Goal: Task Accomplishment & Management: Manage account settings

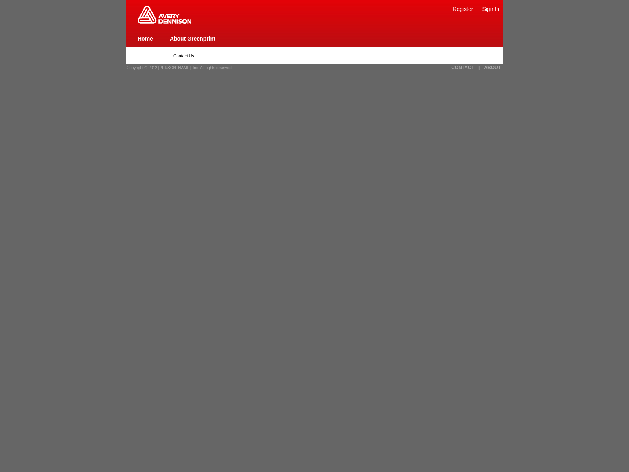
click at [492, 68] on link "ABOUT" at bounding box center [492, 68] width 17 height 6
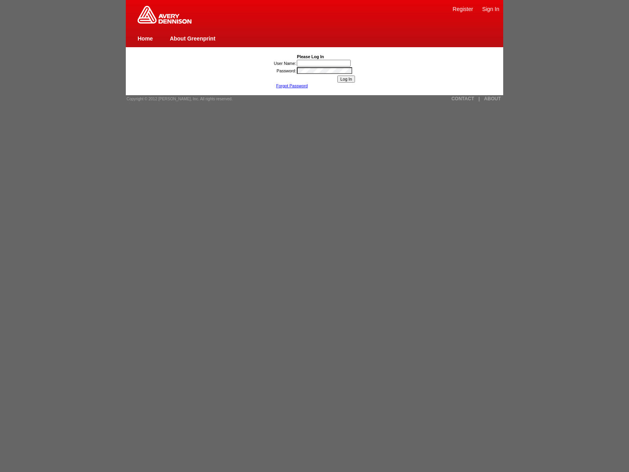
click at [292, 86] on link "Forgot Password" at bounding box center [292, 85] width 32 height 5
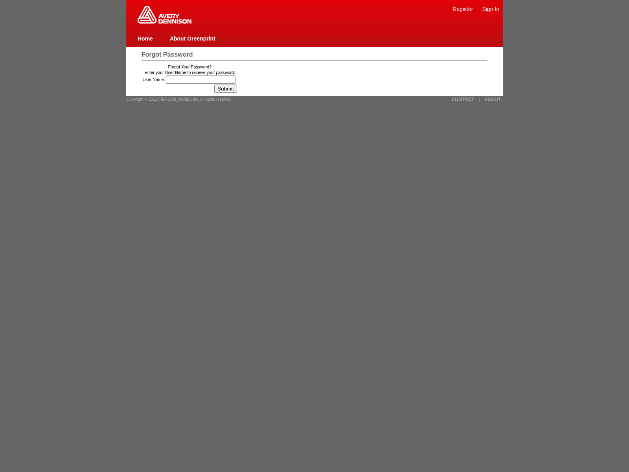
click at [192, 38] on link "About Greenprint" at bounding box center [193, 38] width 46 height 6
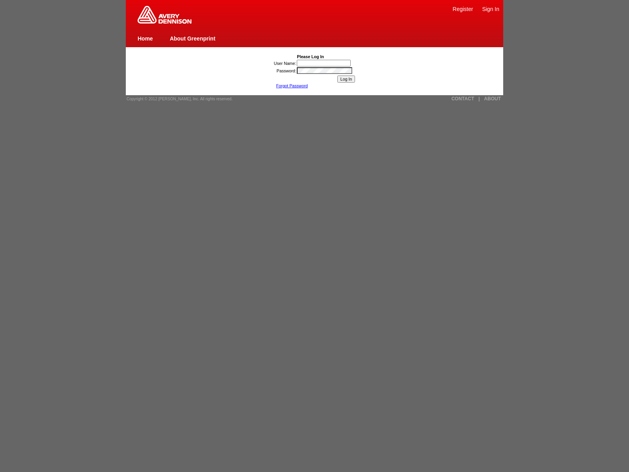
click at [292, 86] on link "Forgot Password" at bounding box center [292, 85] width 32 height 5
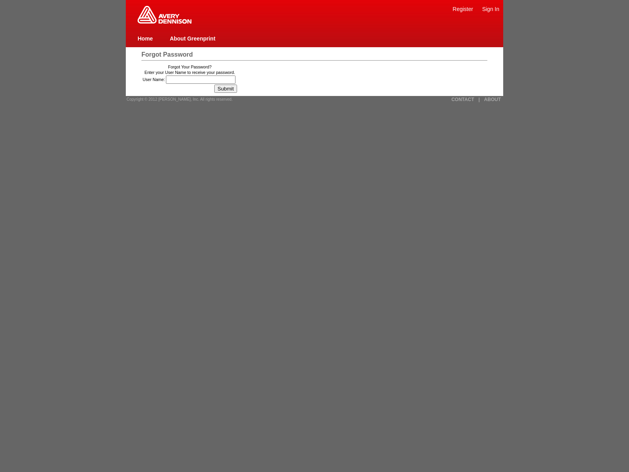
click at [492, 99] on link "ABOUT" at bounding box center [492, 100] width 17 height 6
type input "51was_ssga96hpodbn"
type input "51was_ssga96hpodbn"><img src=x onerror=[DOMAIN_NAME]._tenable_wasscan_js_namesp…"
